Goal: Task Accomplishment & Management: Use online tool/utility

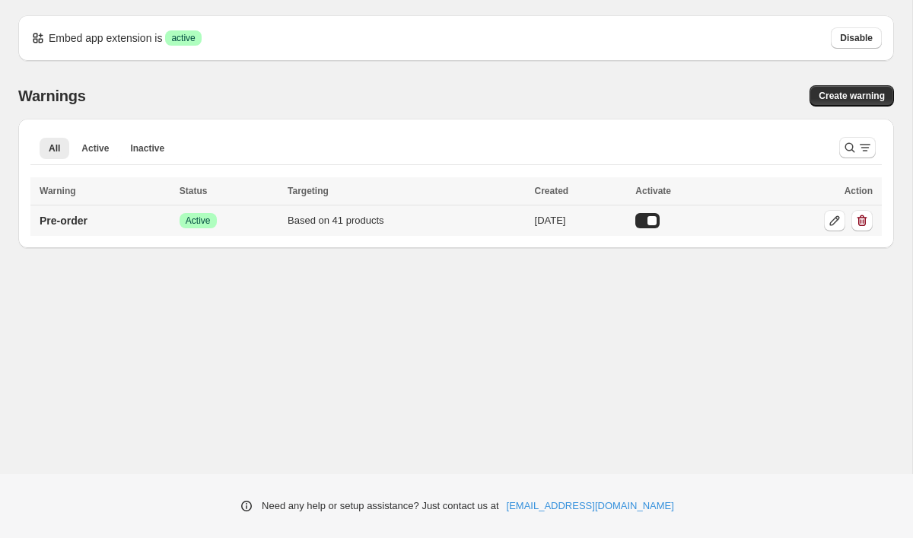
click at [495, 218] on div "Based on 41 products" at bounding box center [407, 220] width 238 height 15
click at [837, 220] on icon at bounding box center [836, 221] width 10 height 10
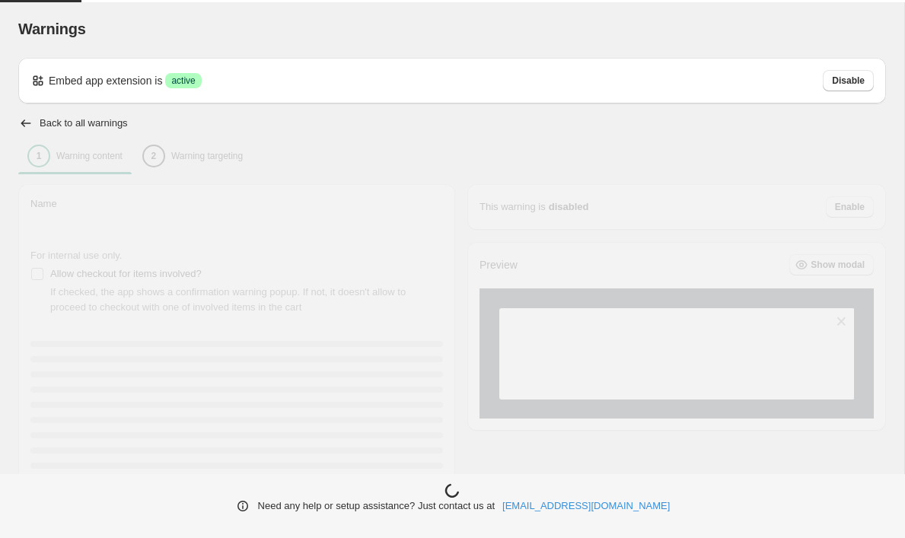
type input "*********"
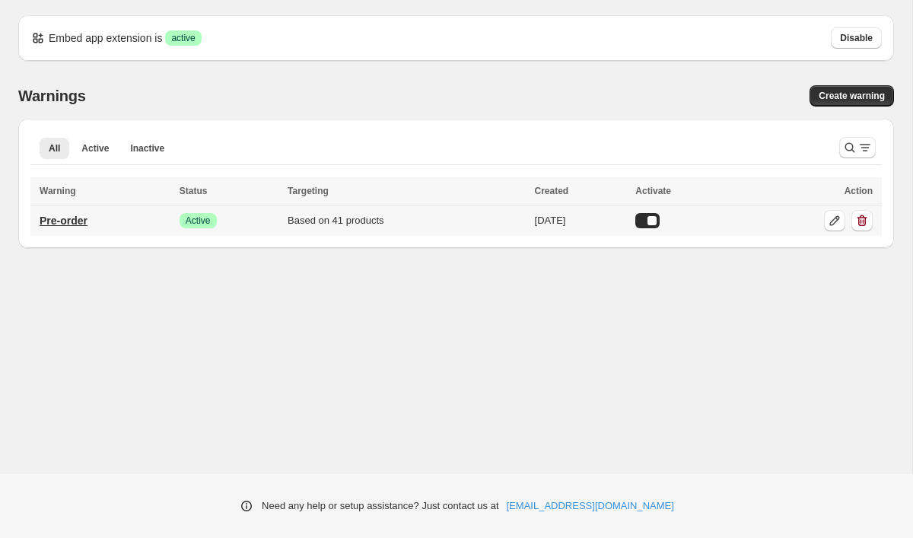
click at [78, 222] on p "Pre-order" at bounding box center [64, 220] width 48 height 15
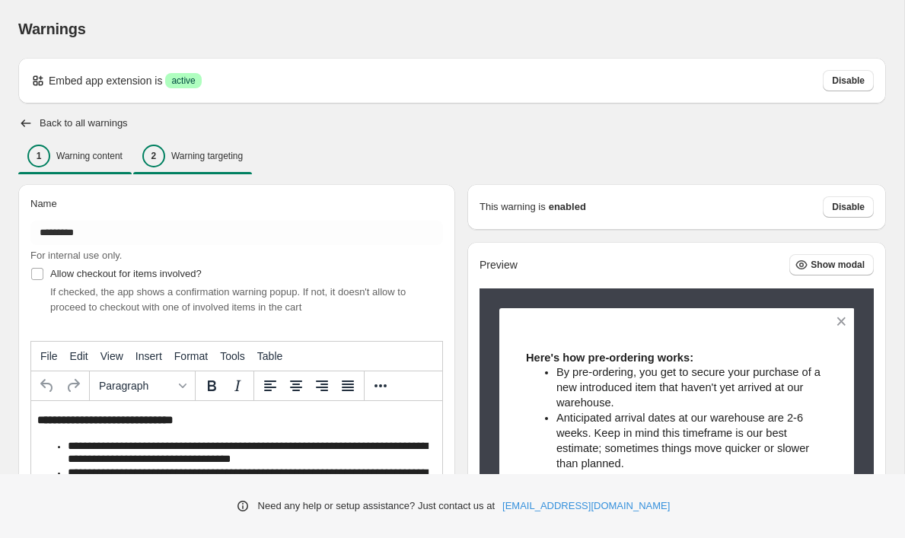
click at [199, 148] on div "2 Warning targeting" at bounding box center [192, 156] width 100 height 23
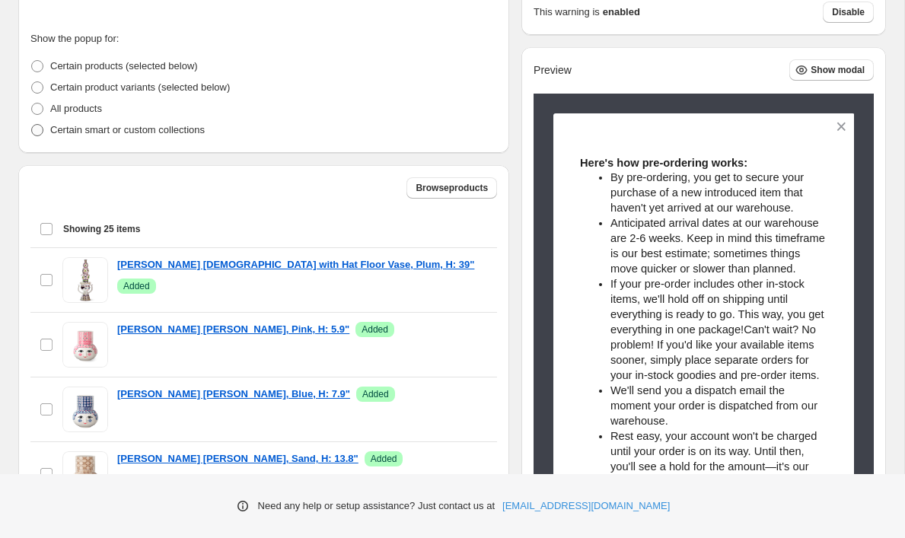
scroll to position [349, 0]
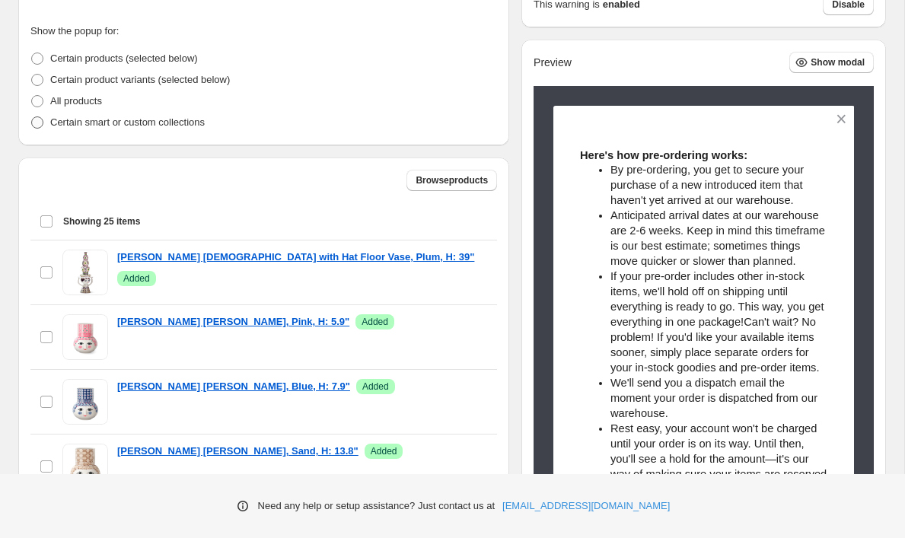
click at [193, 123] on p "Certain smart or custom collections" at bounding box center [127, 122] width 155 height 15
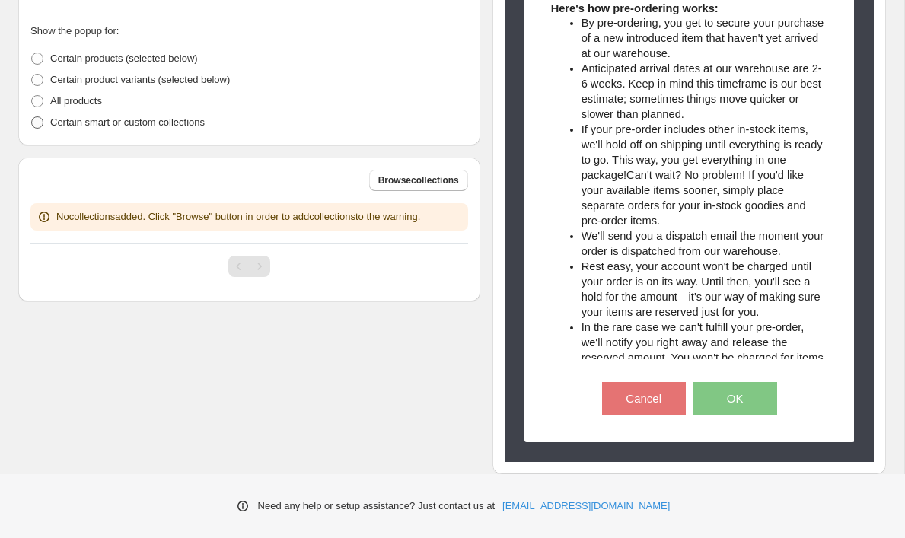
scroll to position [342, 0]
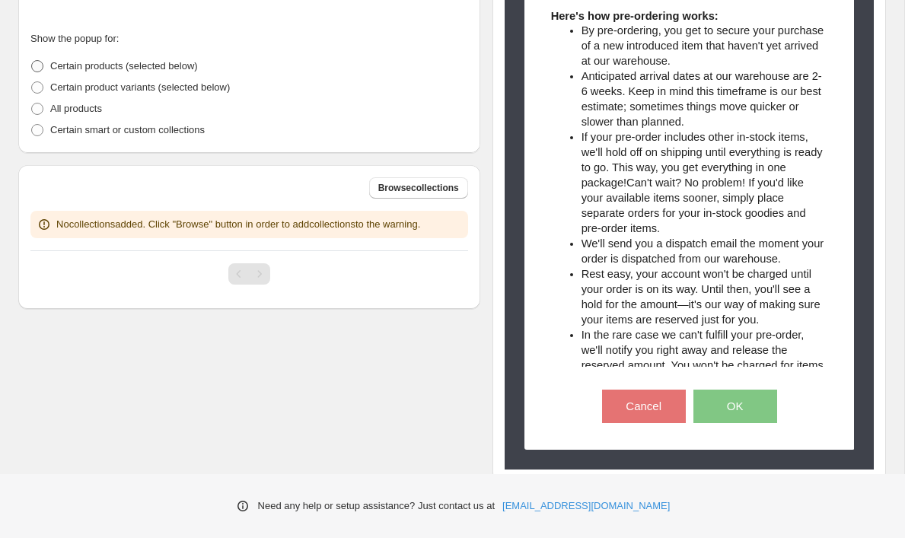
click at [189, 69] on span "Certain products (selected below)" at bounding box center [124, 65] width 148 height 11
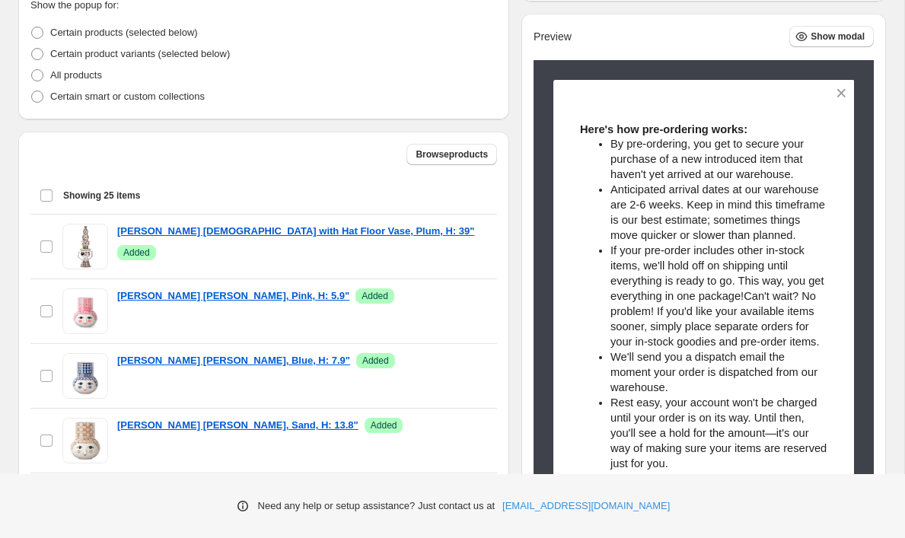
scroll to position [375, 0]
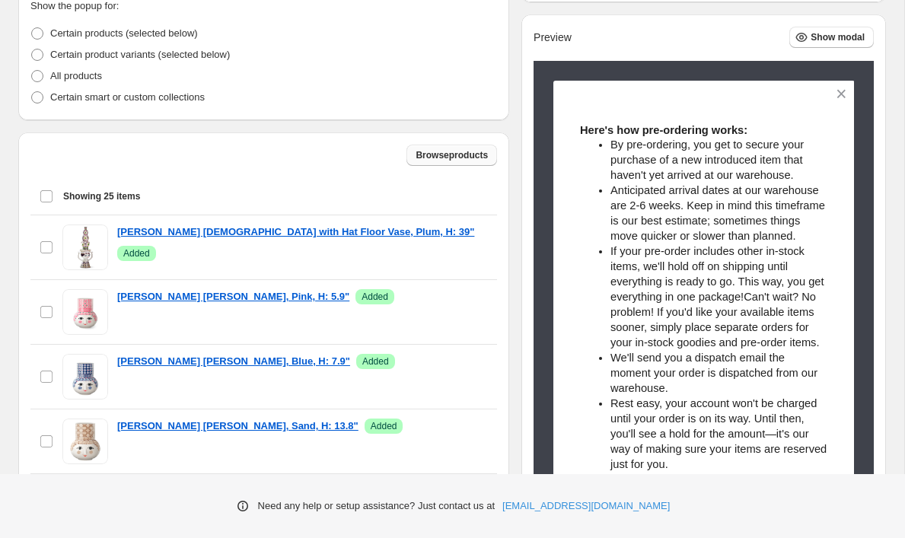
click at [426, 152] on span "Browse products" at bounding box center [452, 155] width 72 height 12
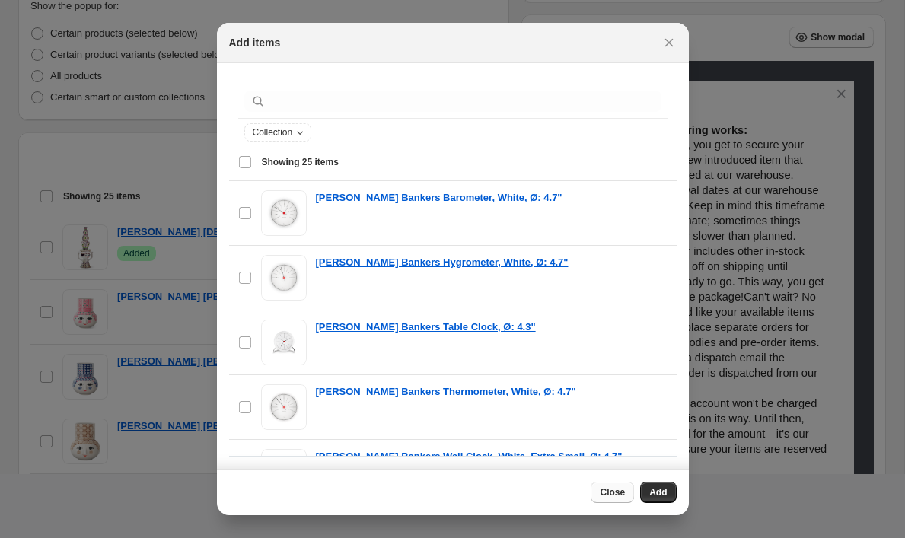
click at [609, 489] on span "Close" at bounding box center [612, 492] width 25 height 12
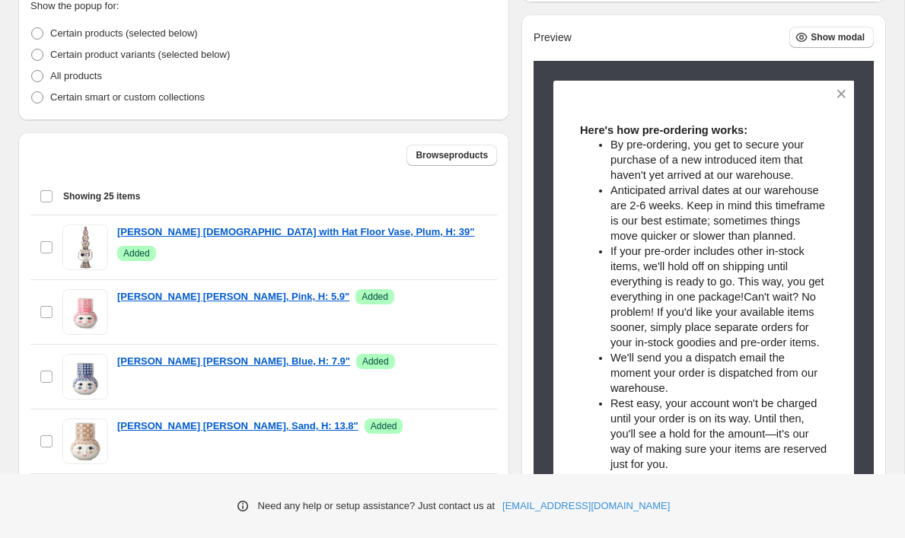
click at [47, 194] on div "Select all 25 items Showing 25 items" at bounding box center [264, 196] width 448 height 37
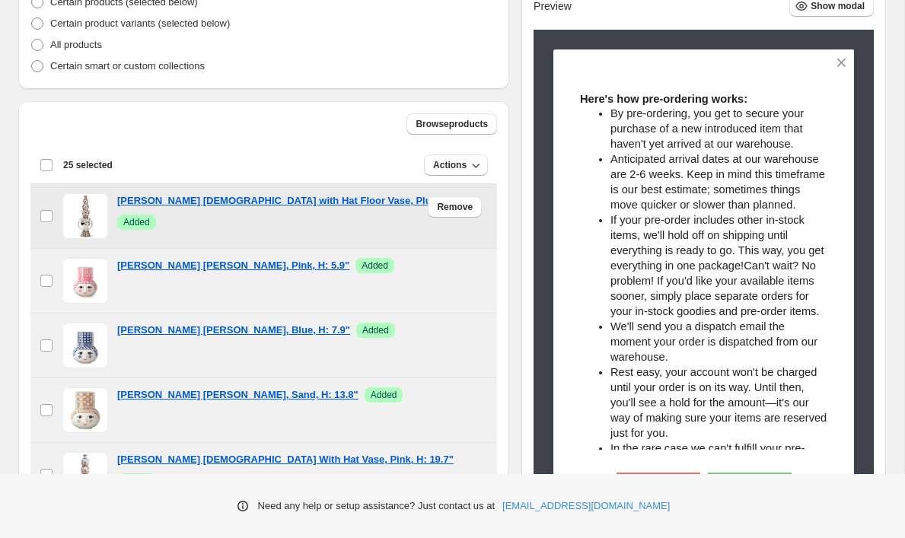
scroll to position [393, 0]
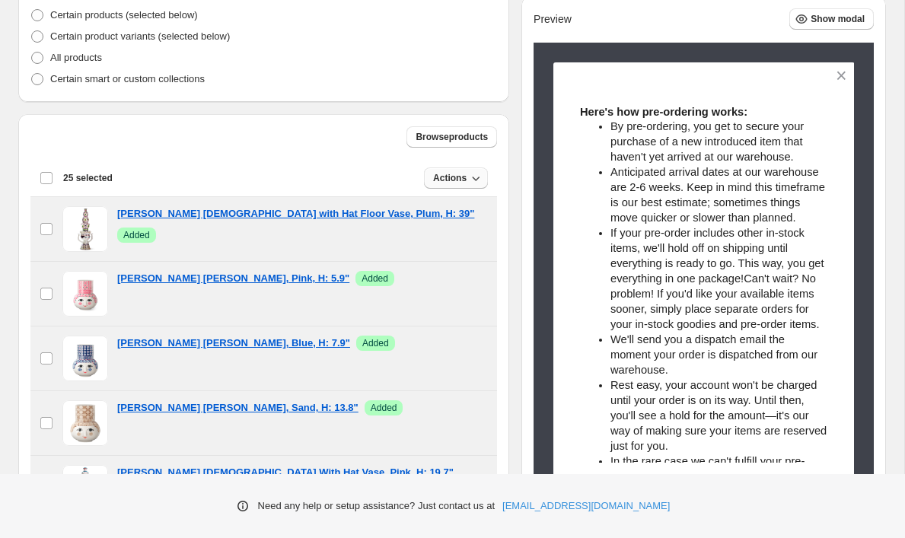
click at [448, 182] on span "Actions" at bounding box center [449, 178] width 33 height 12
click at [452, 204] on span "Remove" at bounding box center [453, 209] width 37 height 11
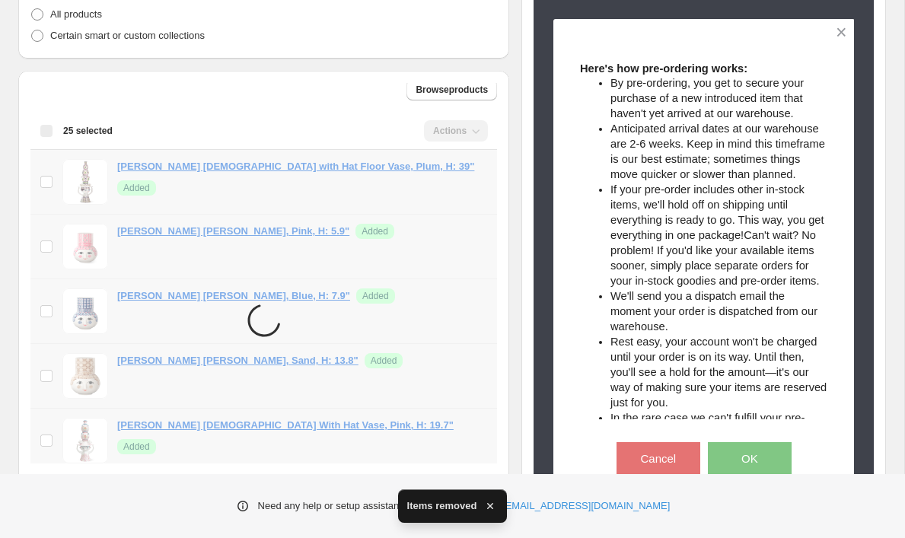
scroll to position [5, 0]
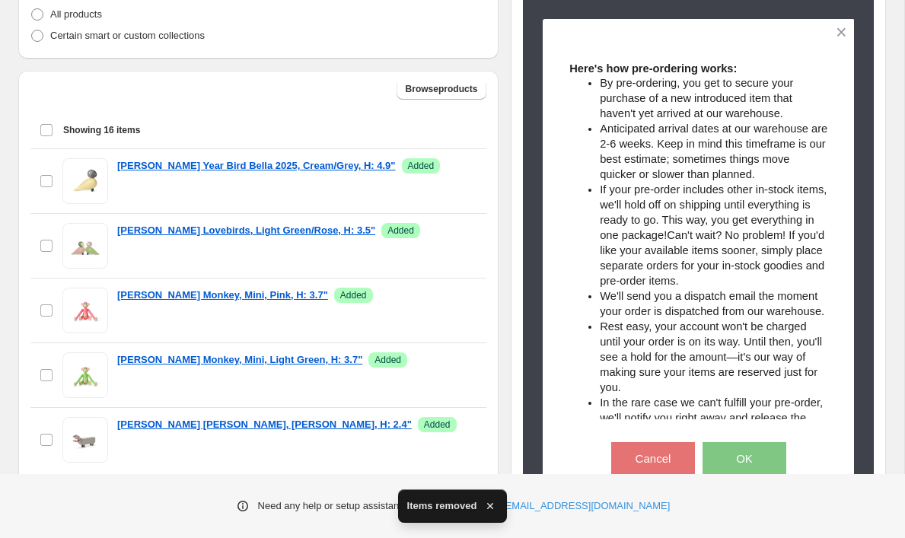
click at [40, 131] on div "Select all 16 items Showing 16 items" at bounding box center [259, 130] width 438 height 37
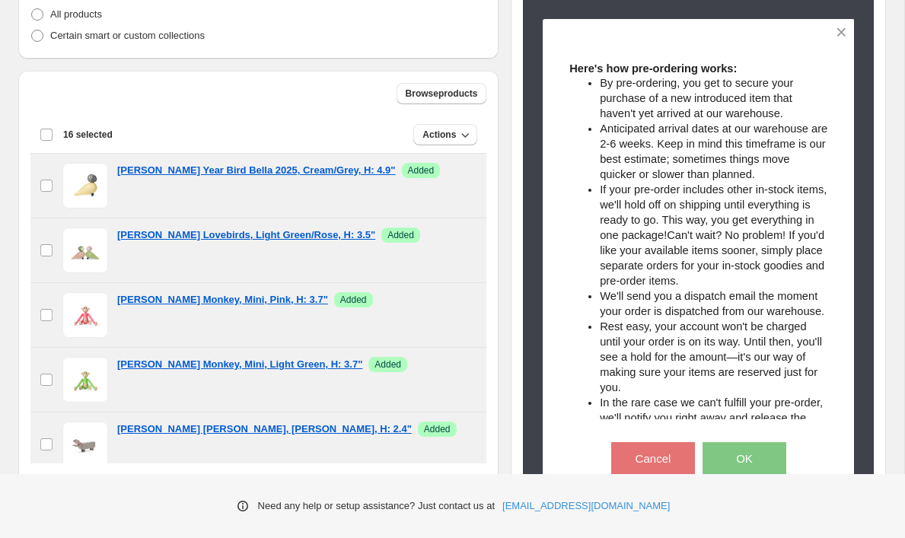
scroll to position [0, 0]
click at [441, 142] on button "Actions" at bounding box center [445, 134] width 64 height 21
click at [442, 159] on span "Remove" at bounding box center [445, 166] width 37 height 15
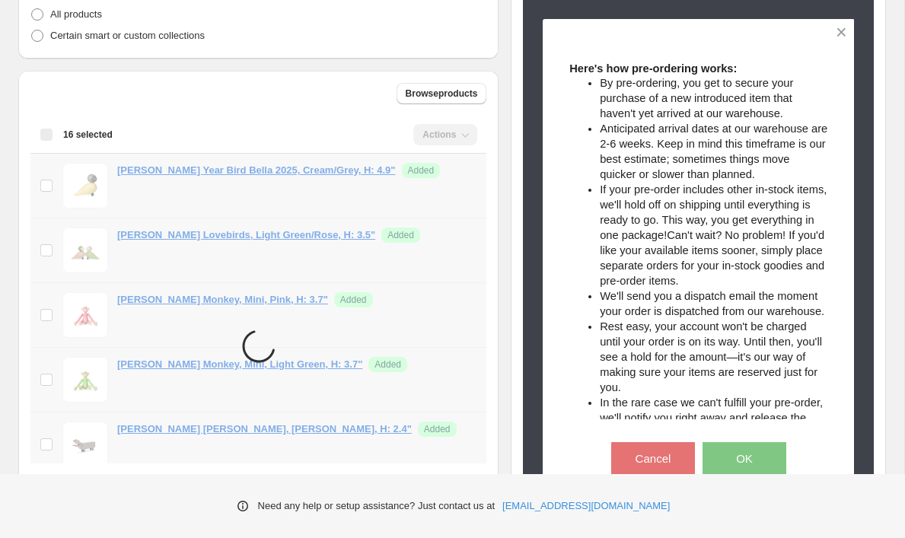
scroll to position [375, 0]
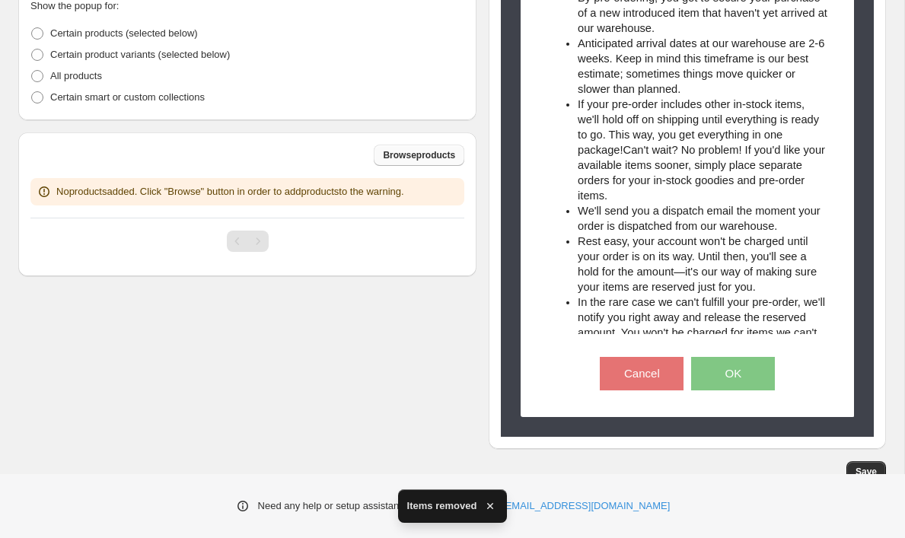
click at [444, 148] on button "Browse products" at bounding box center [419, 155] width 91 height 21
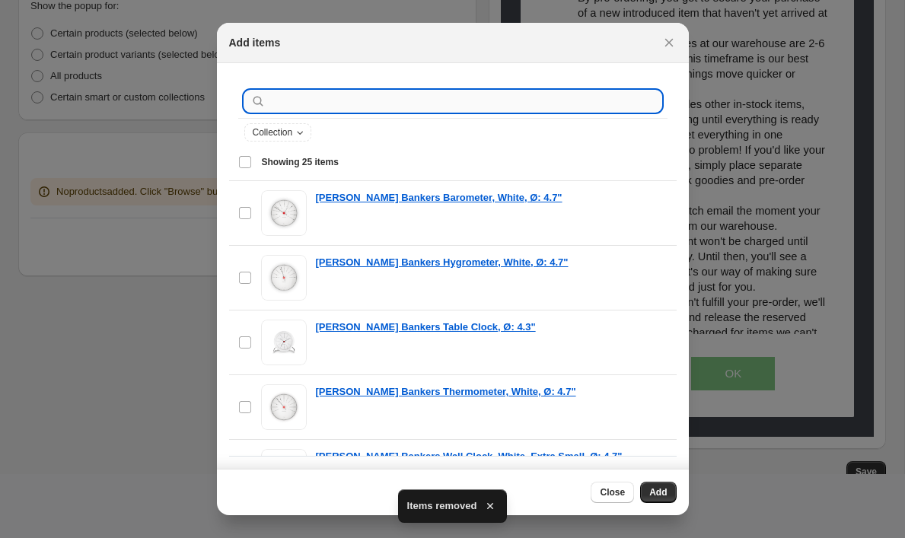
click at [387, 104] on input ":r28:" at bounding box center [465, 101] width 393 height 21
click at [305, 129] on icon "Collection" at bounding box center [300, 132] width 12 height 12
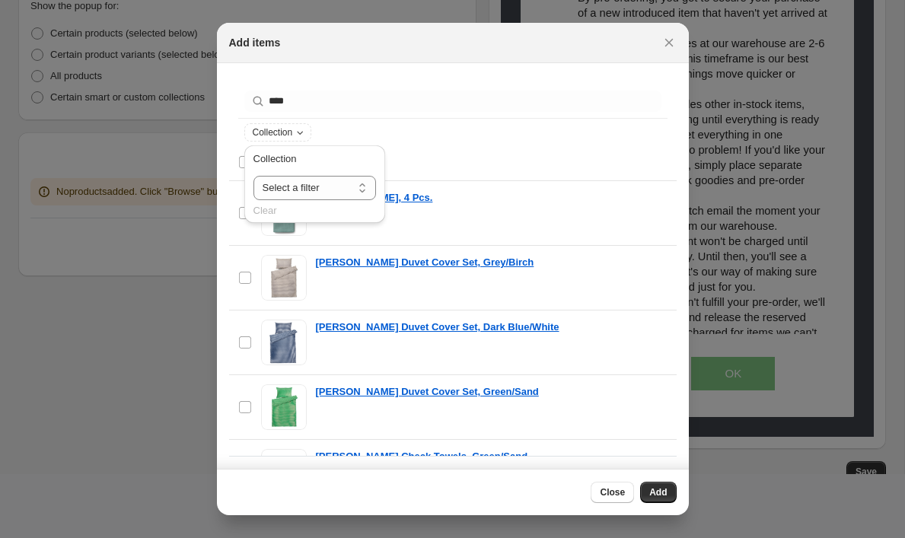
click at [330, 132] on div "Collection" at bounding box center [452, 132] width 417 height 18
click at [300, 129] on icon "Collection" at bounding box center [300, 132] width 12 height 12
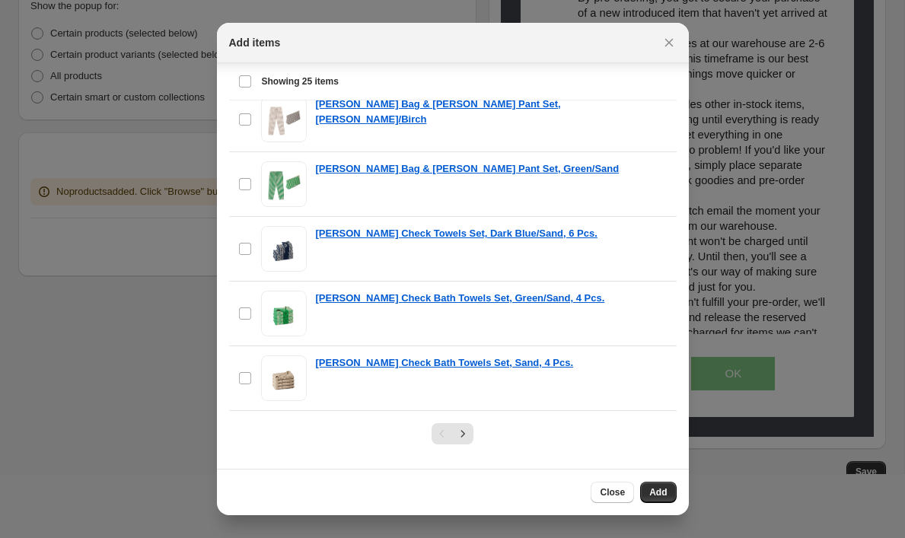
scroll to position [46, 0]
click at [465, 436] on icon "Next" at bounding box center [462, 433] width 15 height 15
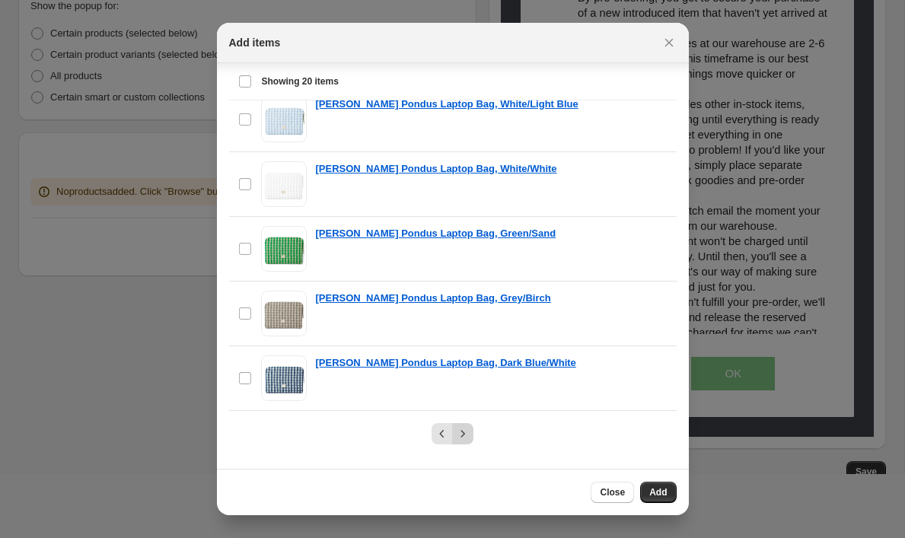
scroll to position [1019, 0]
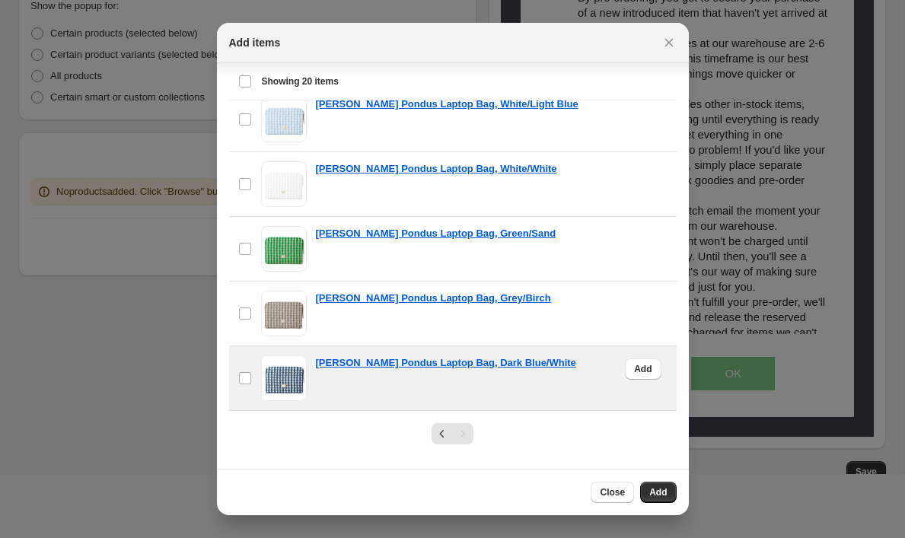
click at [330, 392] on div "[PERSON_NAME] Pondus Laptop Bag, Dark Blue/White" at bounding box center [492, 379] width 352 height 46
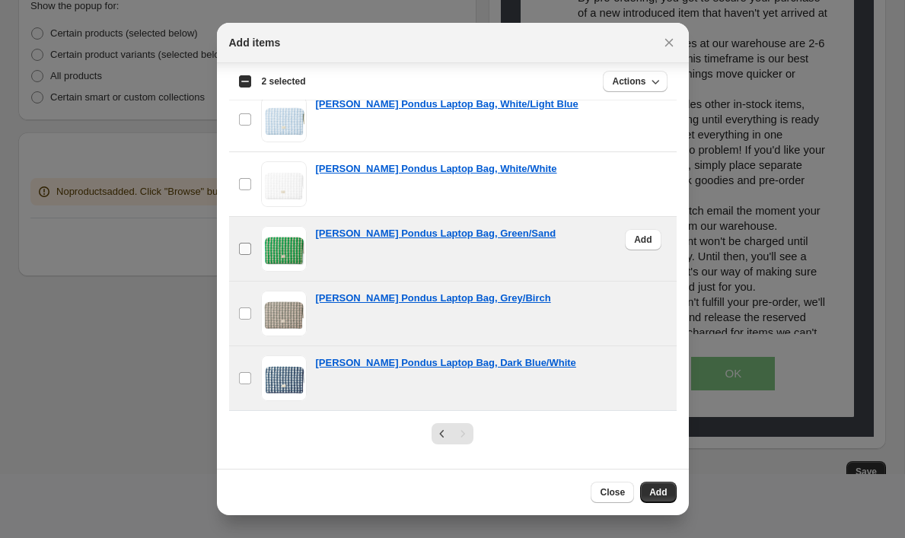
click at [241, 257] on label "checkbox" at bounding box center [245, 249] width 32 height 64
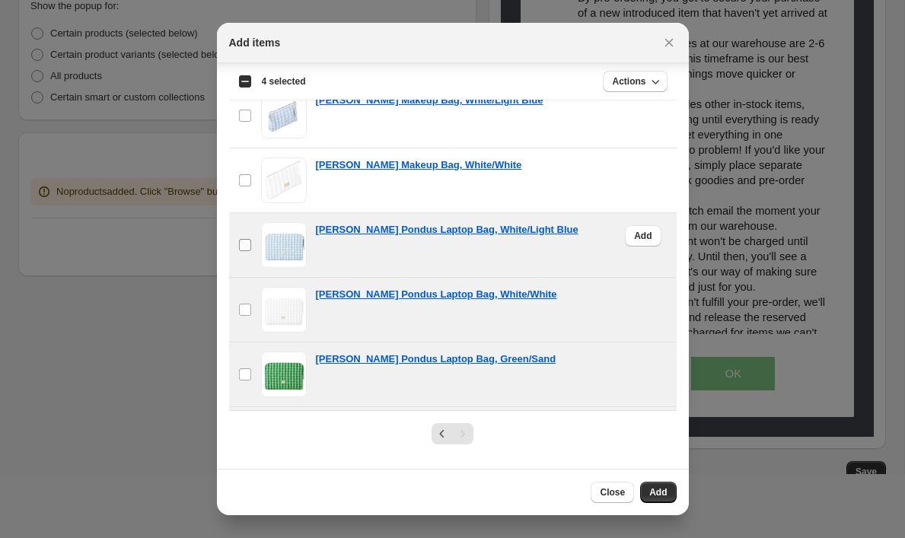
scroll to position [879, 0]
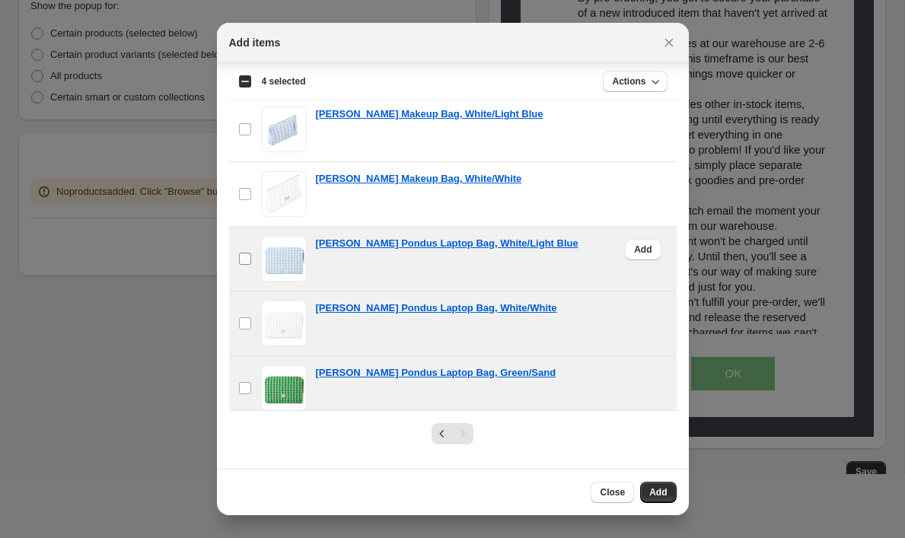
click at [245, 251] on label "checkbox" at bounding box center [245, 259] width 32 height 64
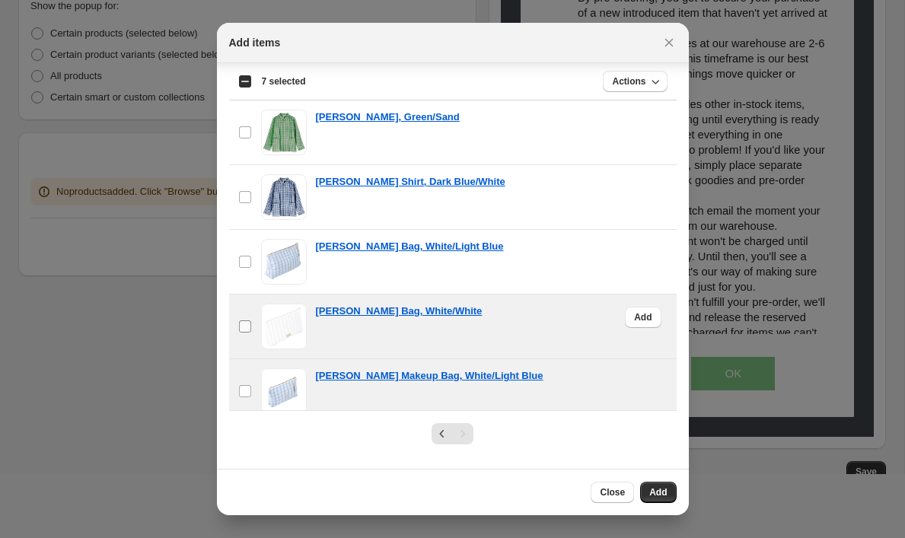
scroll to position [601, 0]
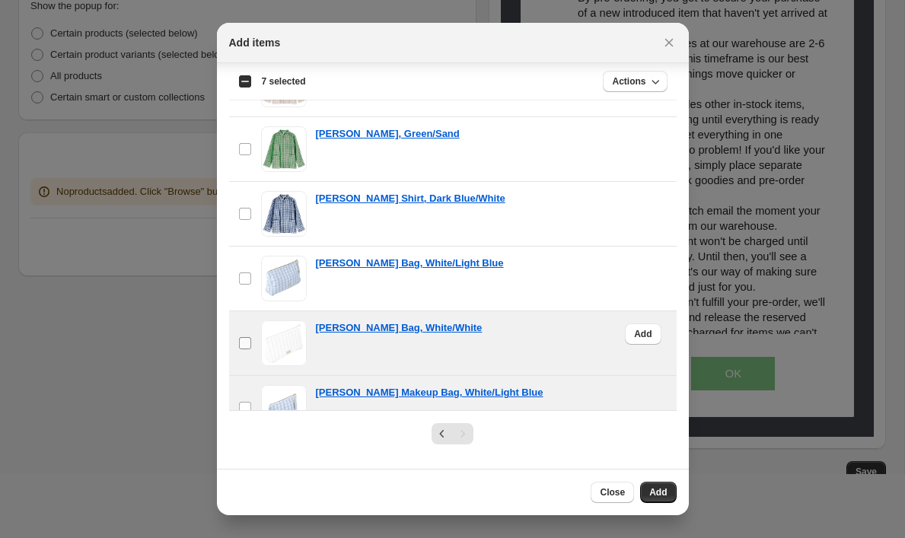
click at [253, 332] on label "checkbox" at bounding box center [245, 343] width 32 height 64
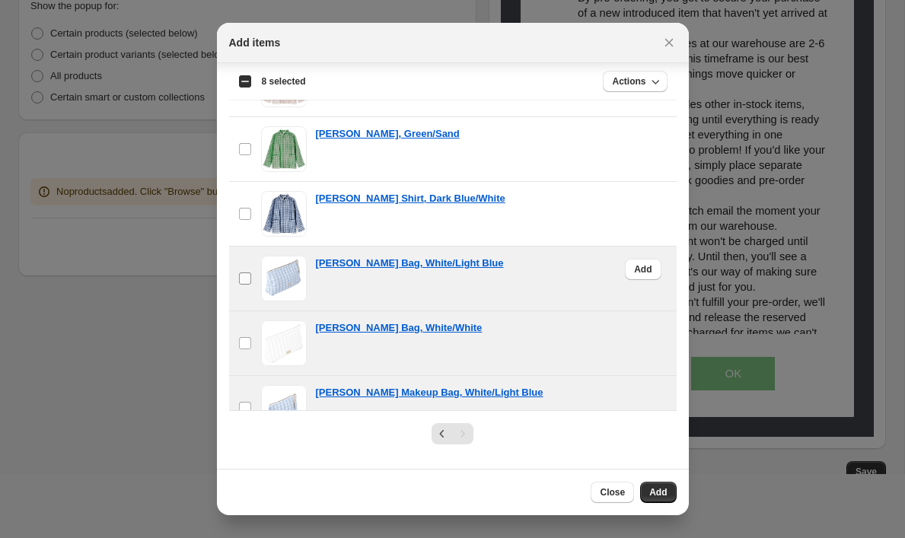
click at [245, 271] on label "checkbox" at bounding box center [245, 279] width 32 height 64
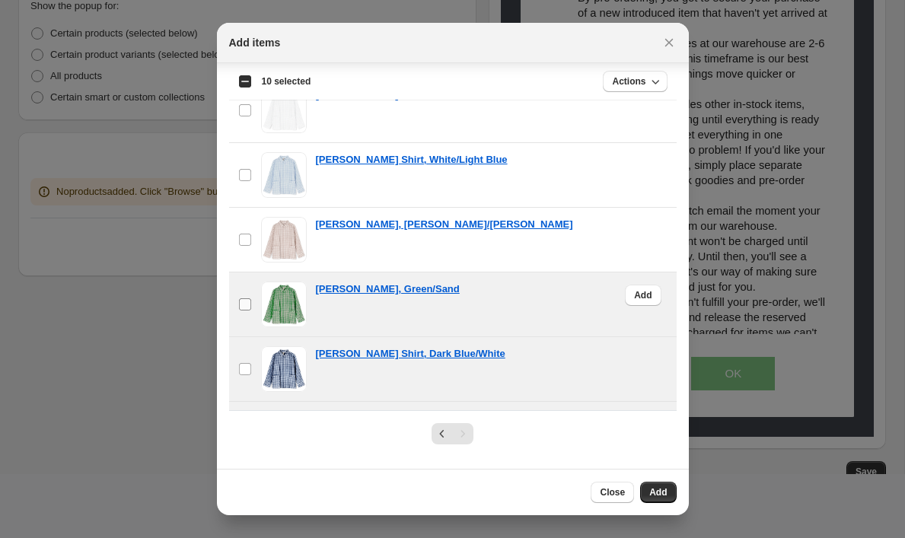
scroll to position [429, 0]
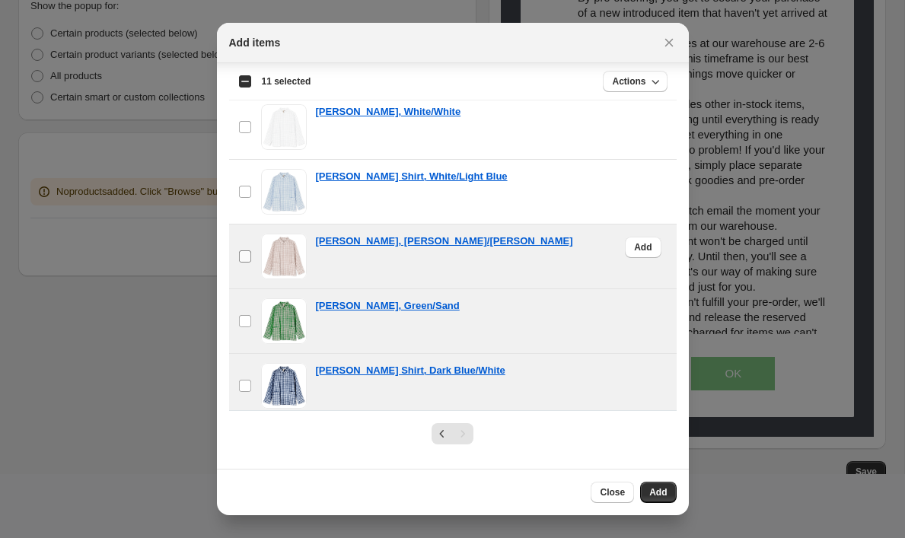
click at [241, 265] on label "checkbox" at bounding box center [245, 257] width 32 height 64
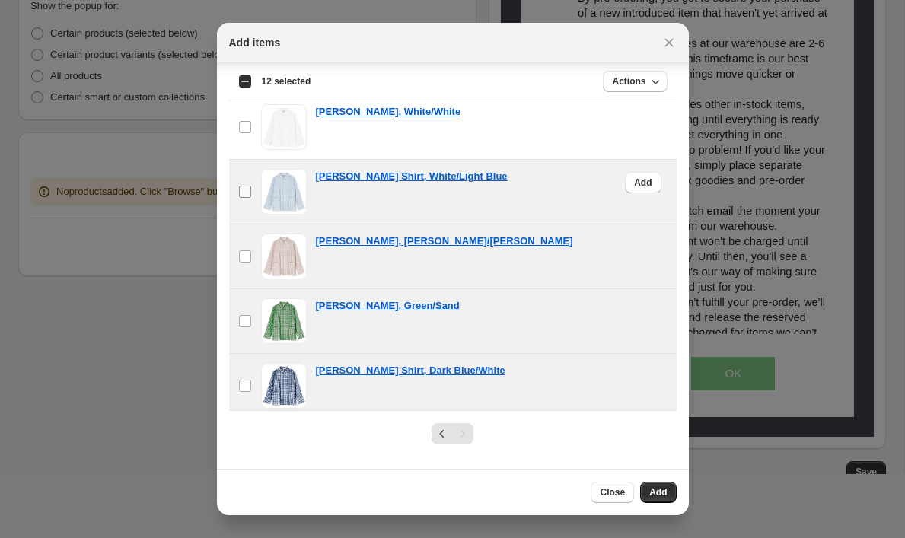
click at [241, 199] on label "checkbox" at bounding box center [245, 192] width 32 height 64
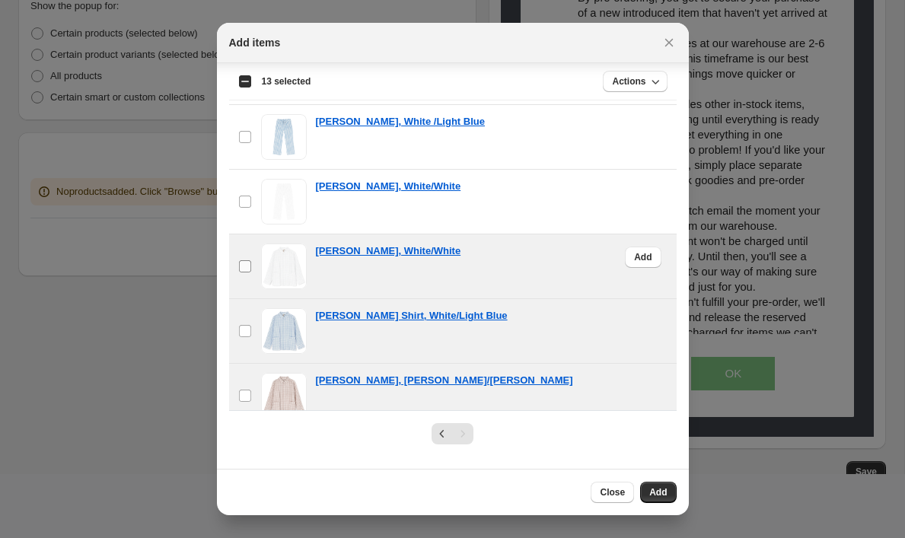
click at [243, 257] on label "checkbox" at bounding box center [245, 266] width 32 height 64
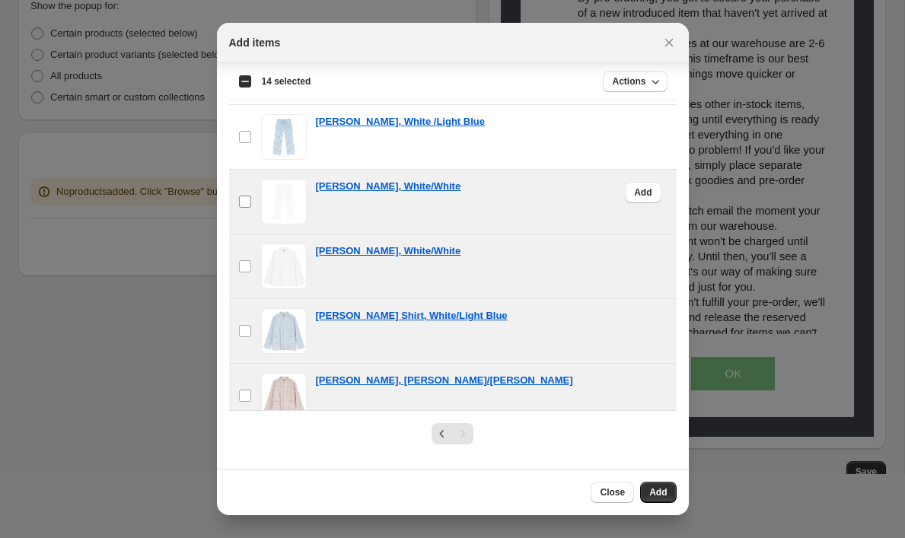
click at [243, 209] on label "checkbox" at bounding box center [245, 202] width 32 height 64
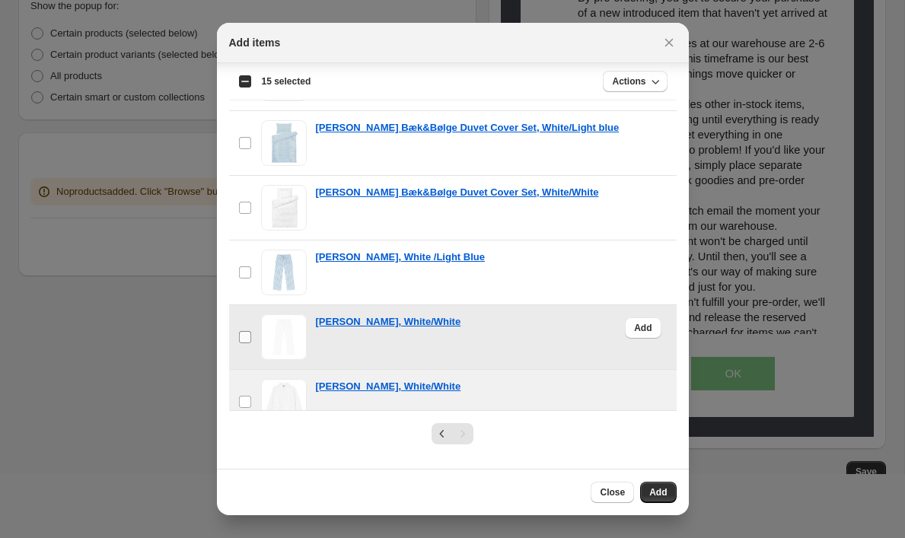
scroll to position [128, 0]
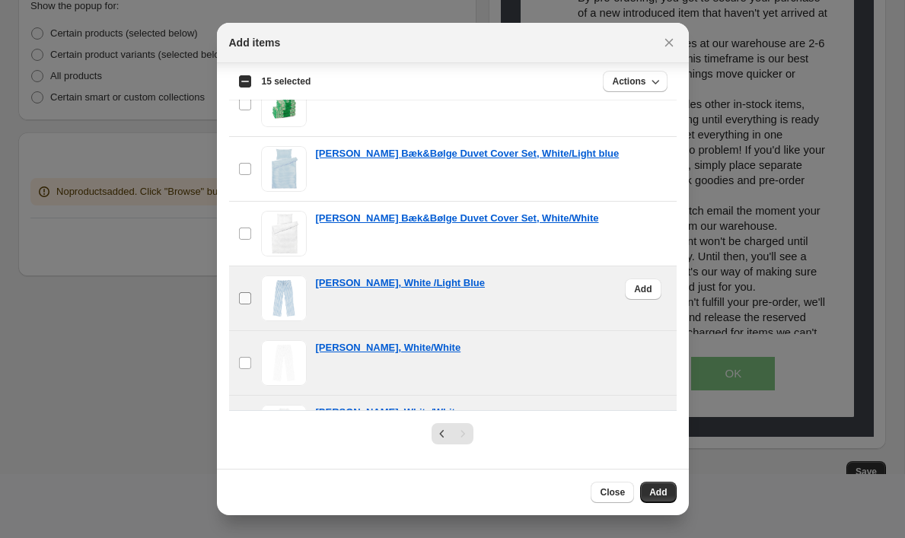
click at [244, 277] on label "checkbox" at bounding box center [245, 298] width 32 height 64
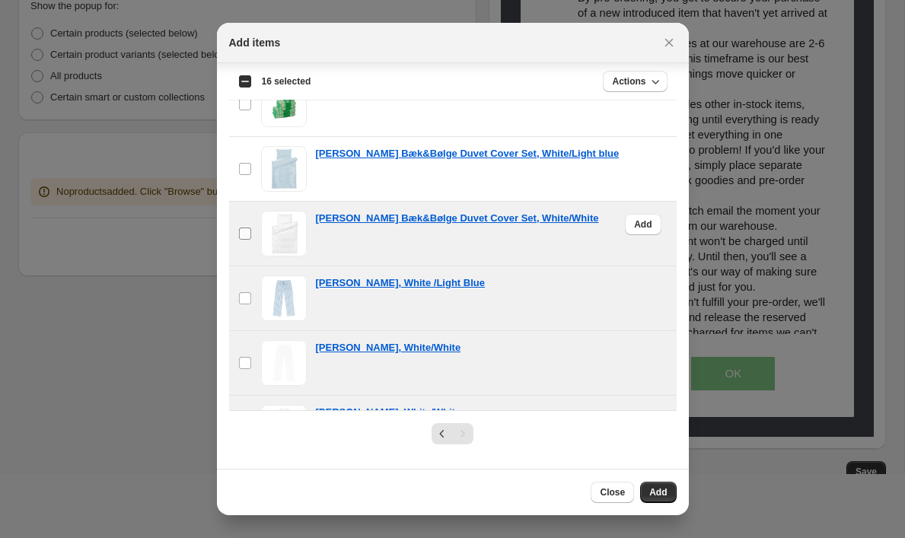
click at [244, 244] on label "checkbox" at bounding box center [245, 234] width 32 height 64
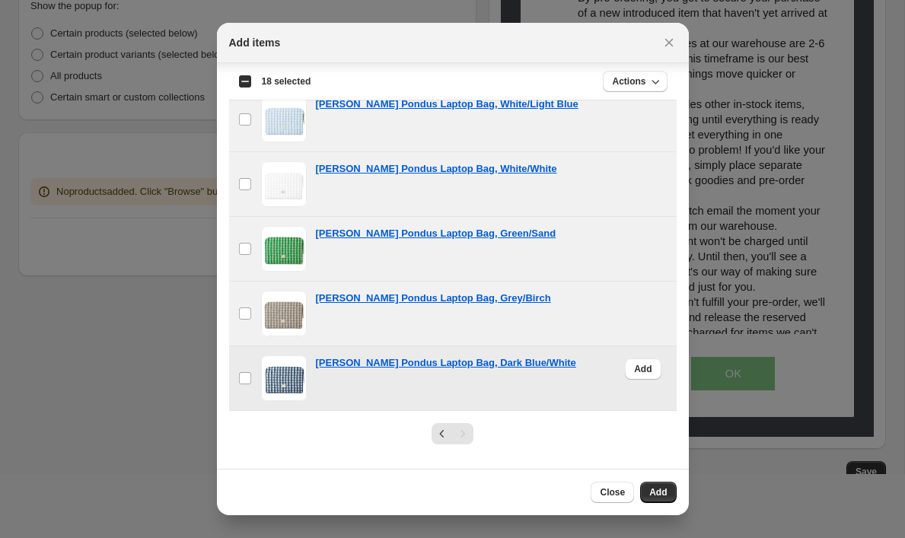
scroll to position [1019, 0]
click at [655, 493] on span "Add" at bounding box center [658, 492] width 18 height 12
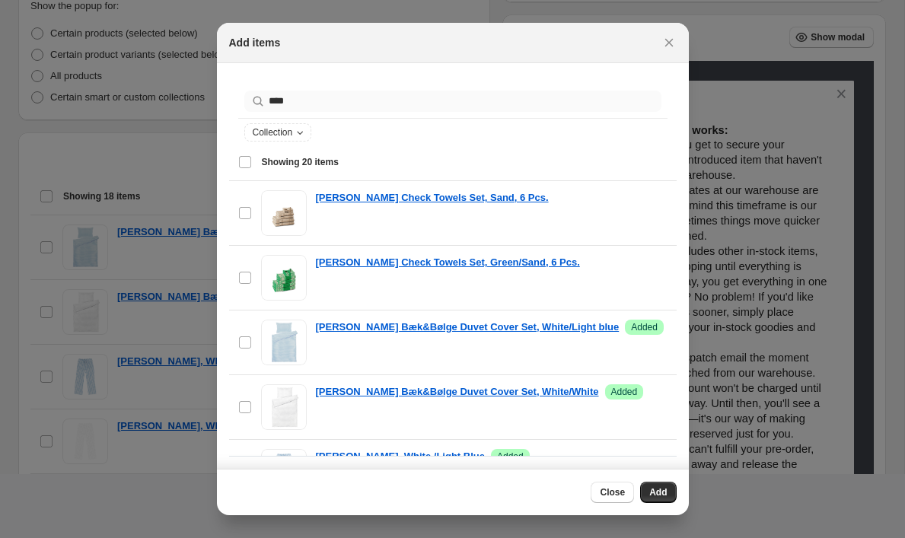
scroll to position [0, 0]
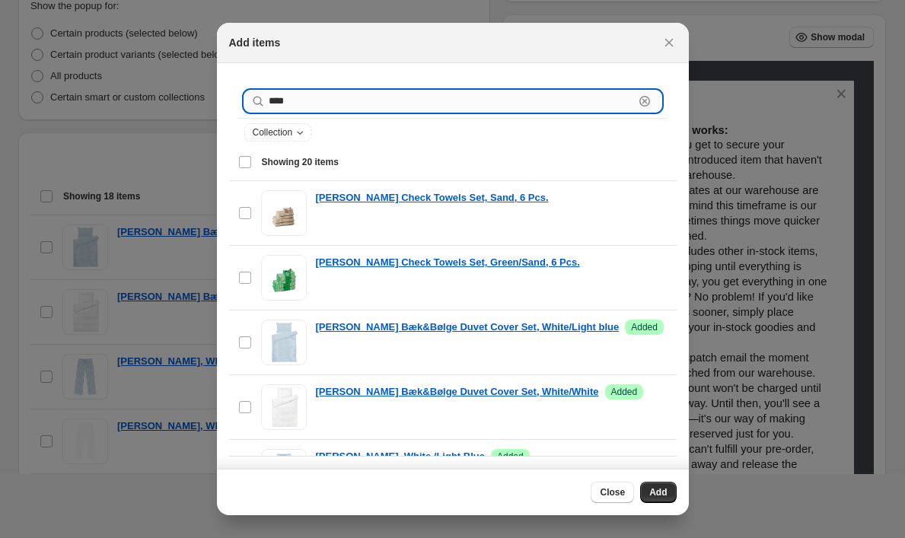
click at [457, 96] on input "****" at bounding box center [451, 101] width 365 height 21
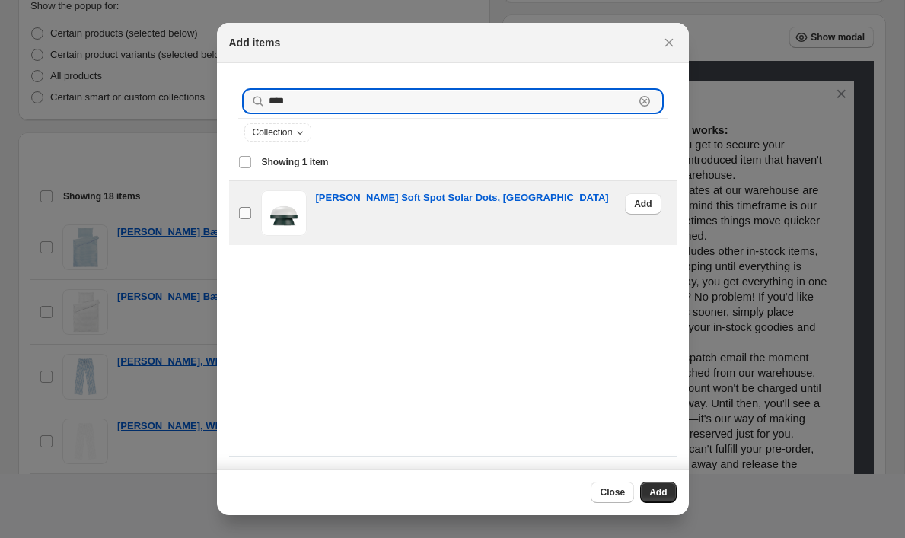
type input "****"
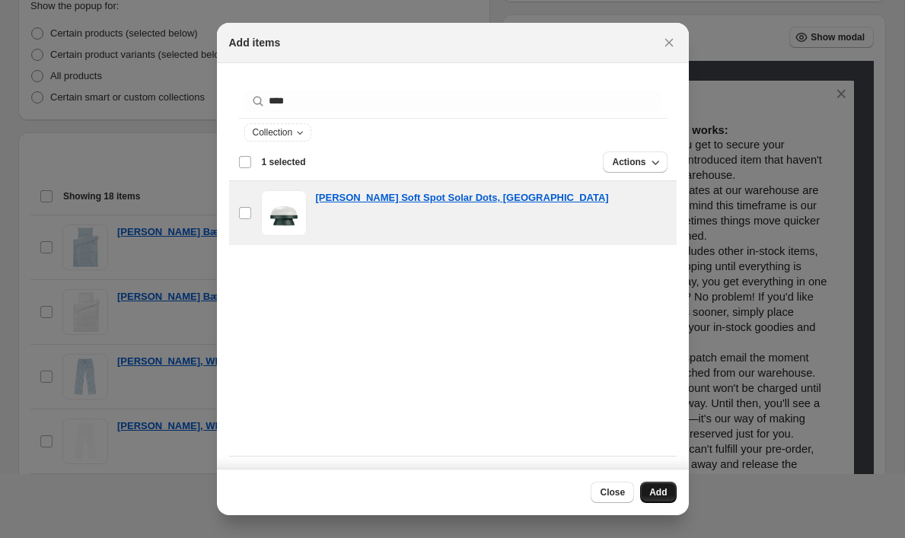
click at [652, 488] on span "Add" at bounding box center [658, 492] width 18 height 12
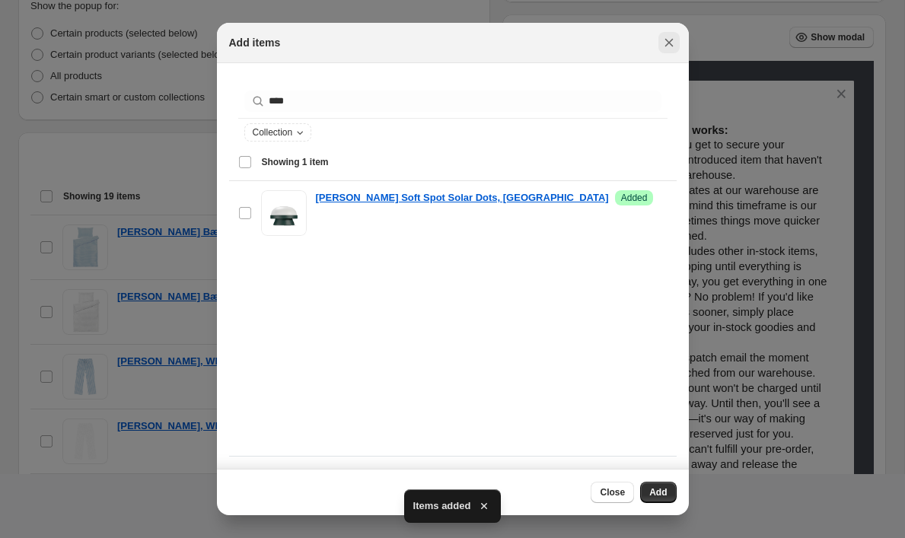
click at [671, 37] on icon "Close" at bounding box center [669, 42] width 15 height 15
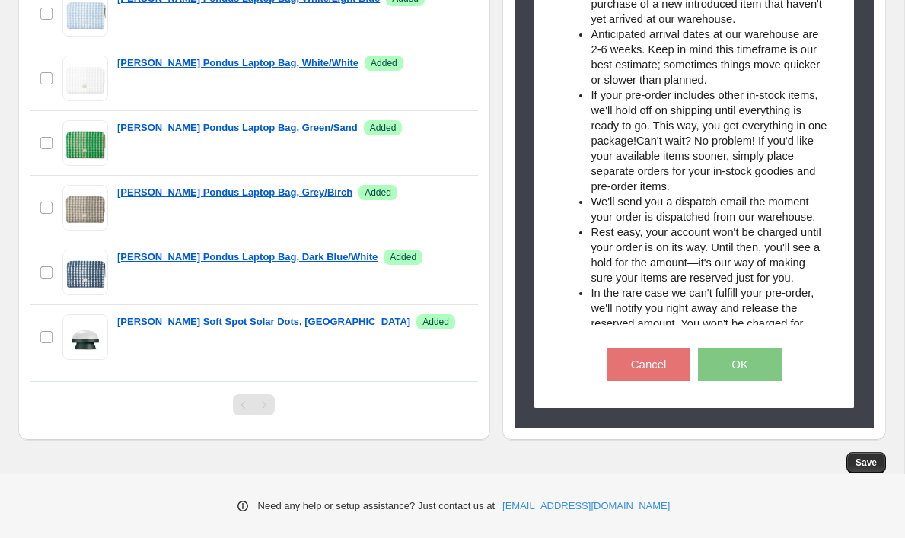
scroll to position [919, 0]
click at [859, 461] on span "Save" at bounding box center [866, 463] width 21 height 12
click at [872, 465] on span "Save" at bounding box center [866, 463] width 21 height 12
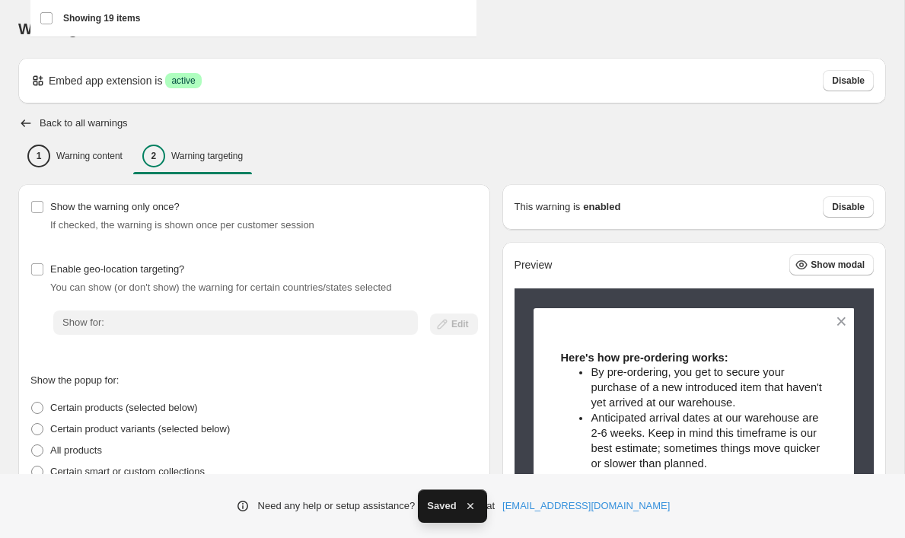
scroll to position [0, 0]
click at [24, 123] on icon "button" at bounding box center [25, 123] width 15 height 15
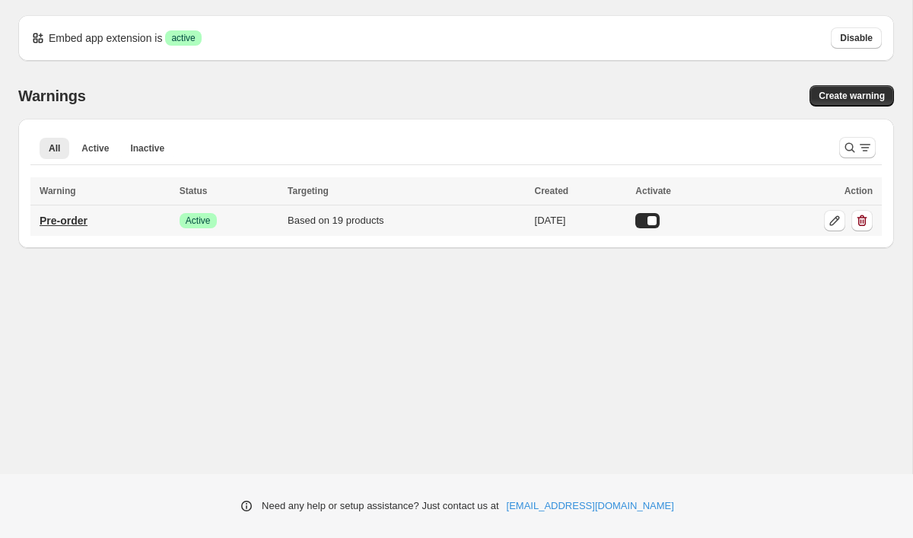
click at [49, 223] on p "Pre-order" at bounding box center [64, 220] width 48 height 15
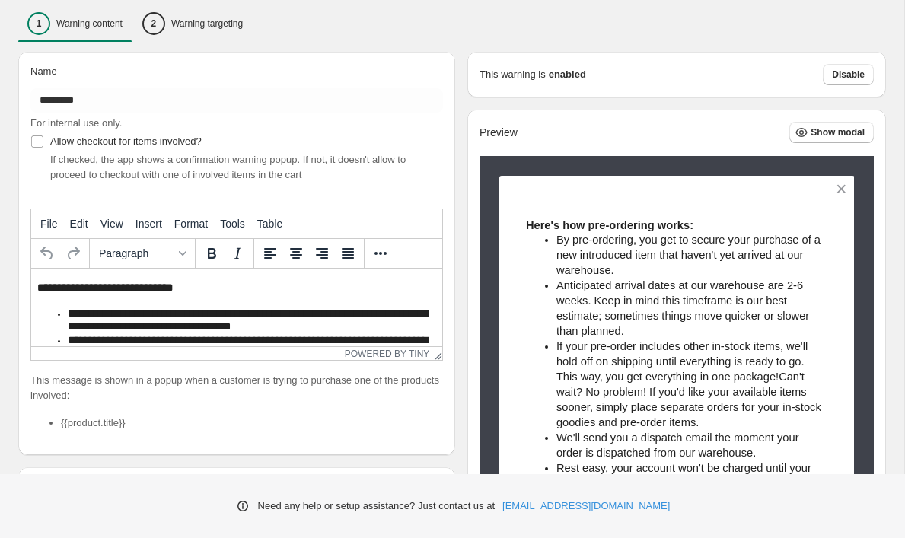
scroll to position [131, 0]
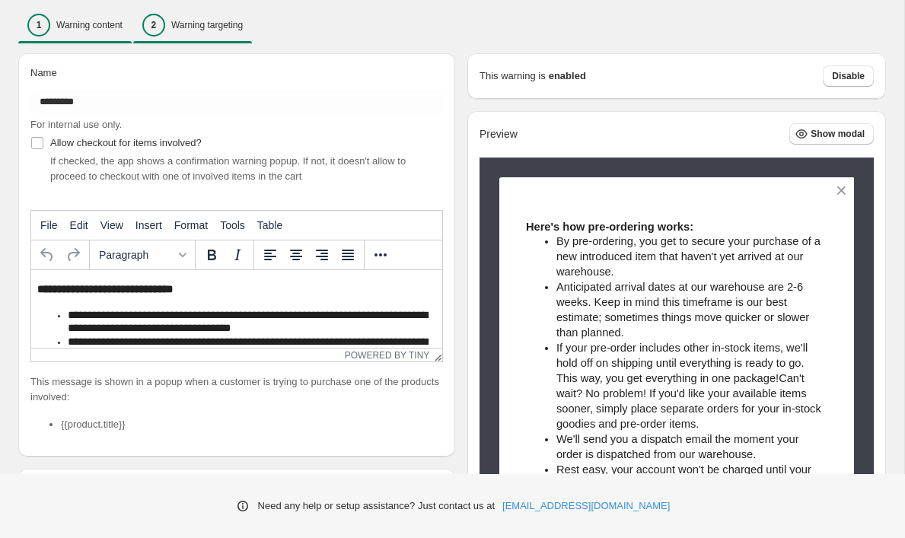
click at [172, 22] on div "2 Warning targeting" at bounding box center [192, 25] width 100 height 23
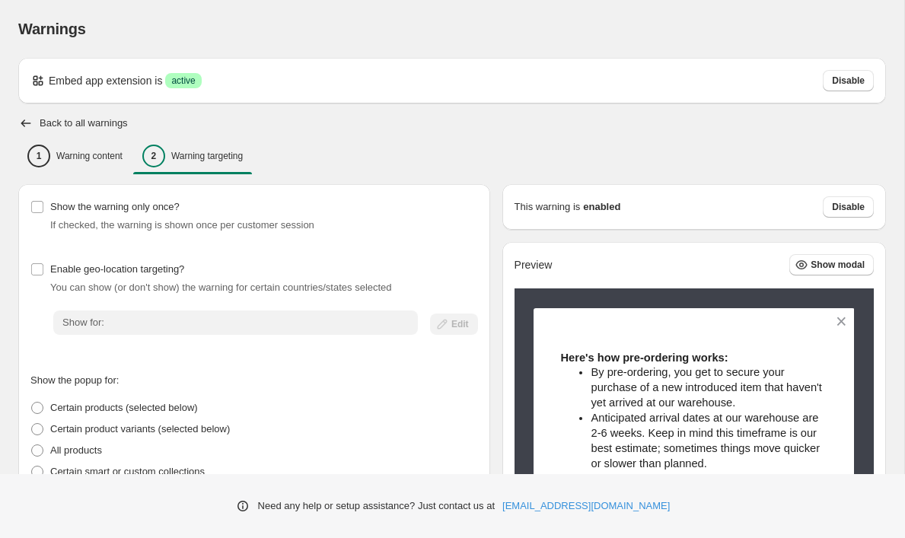
scroll to position [0, 0]
